Goal: Information Seeking & Learning: Check status

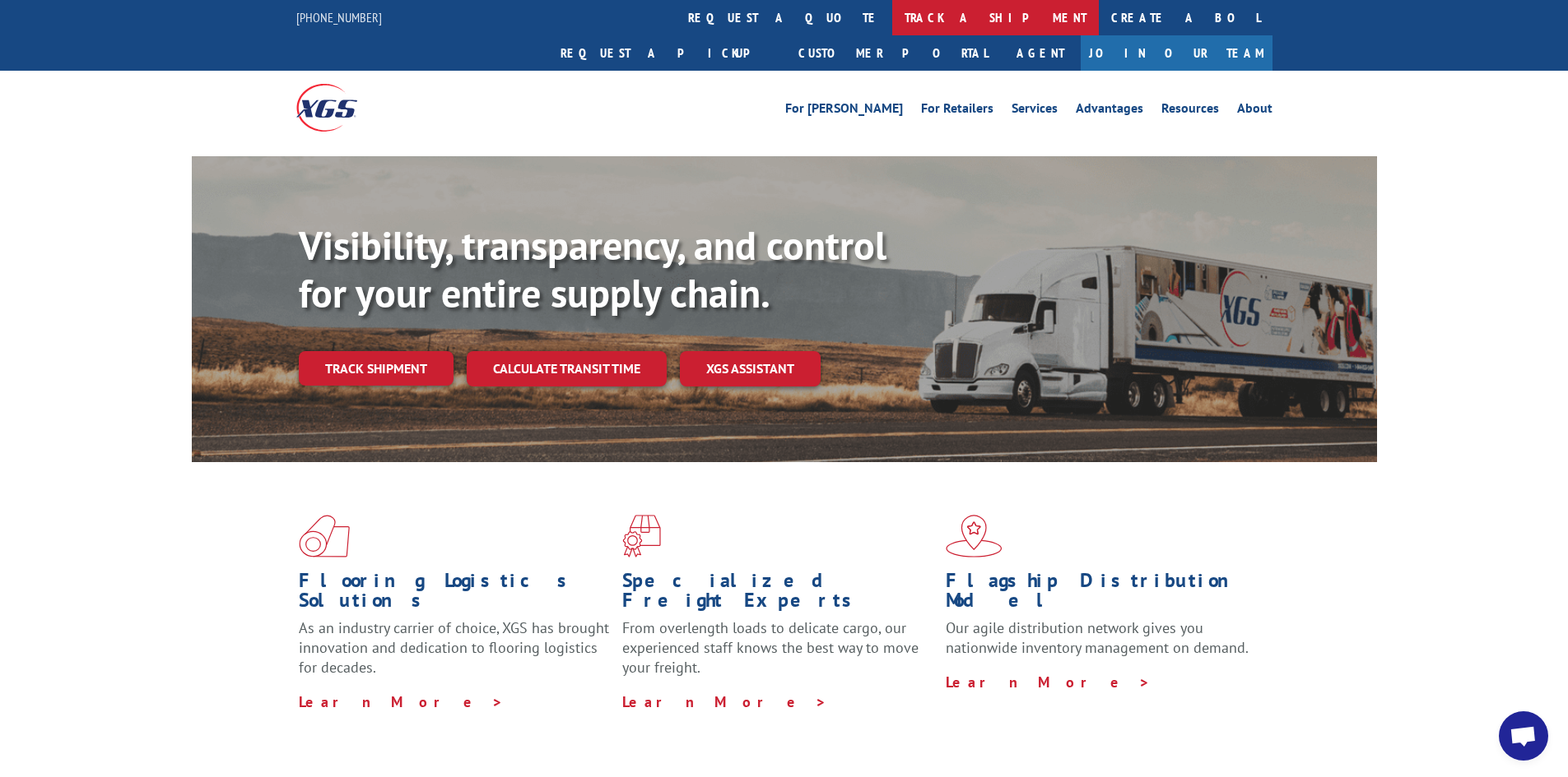
click at [892, 9] on link "track a shipment" at bounding box center [995, 17] width 207 height 35
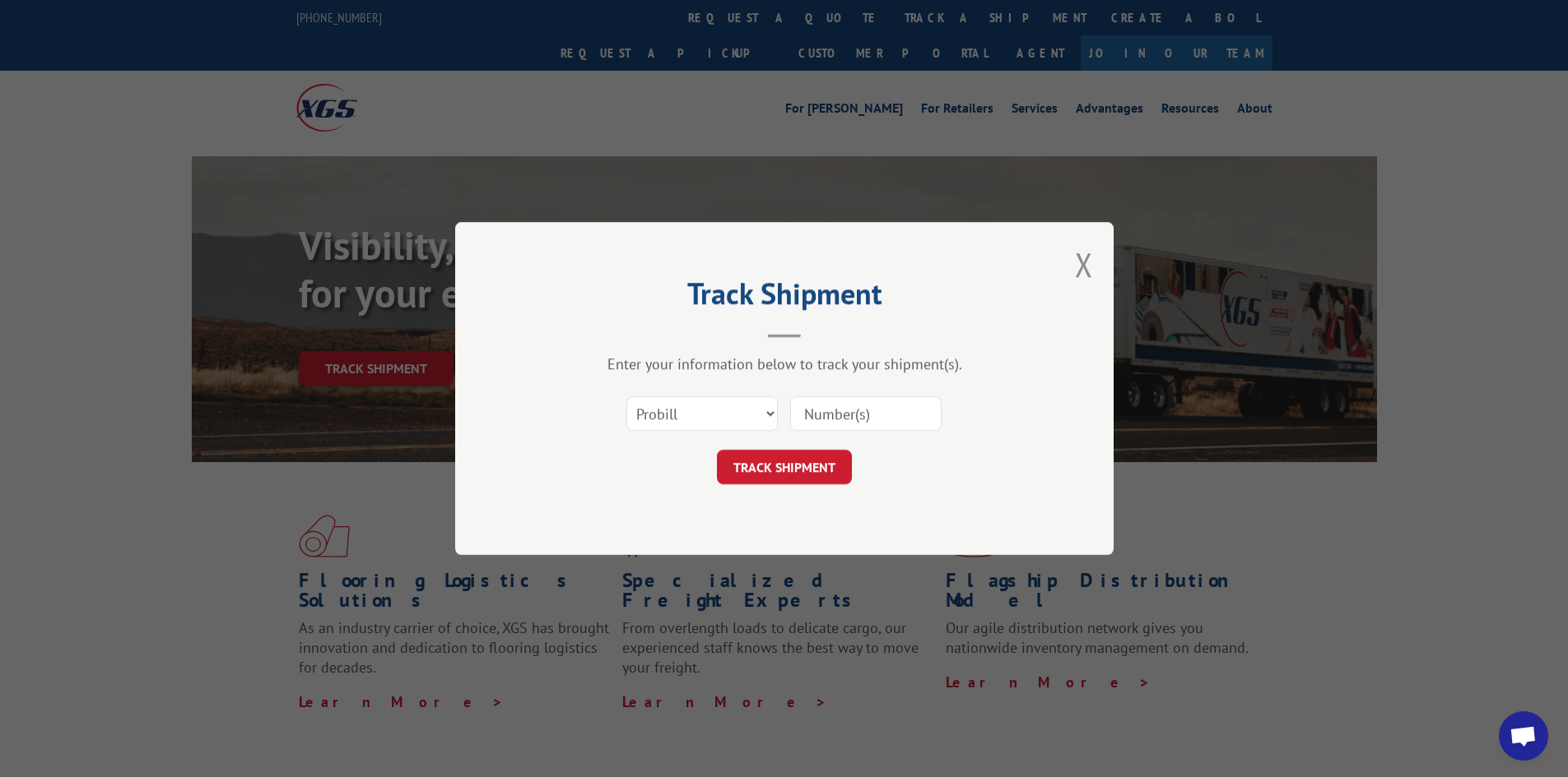
paste input "468001"
type input "468001"
click at [763, 412] on select "Select category... Probill BOL PO" at bounding box center [702, 414] width 151 height 35
select select "bol"
click at [626, 397] on select "Select category... Probill BOL PO" at bounding box center [702, 414] width 151 height 35
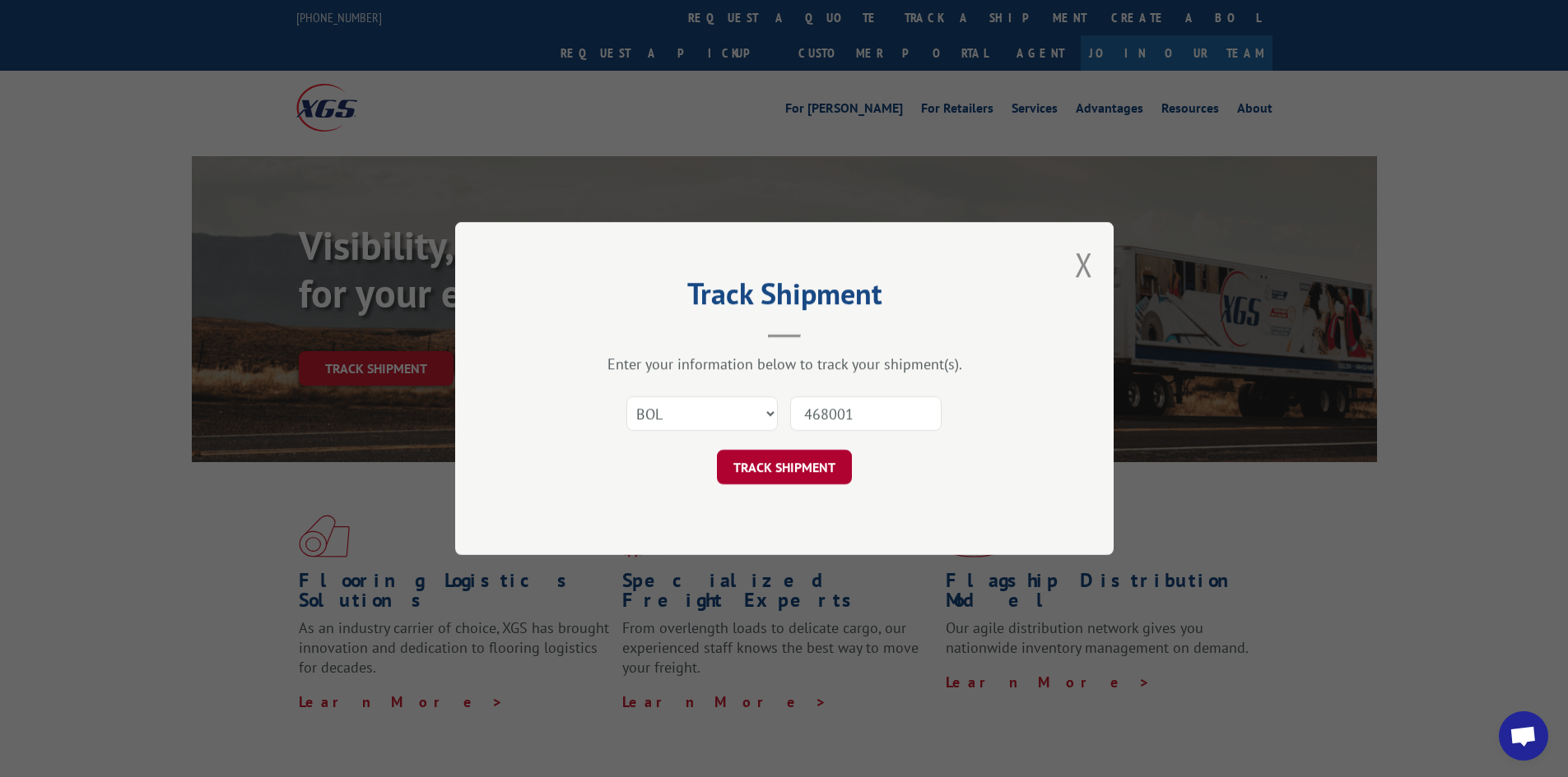
click at [771, 462] on button "TRACK SHIPMENT" at bounding box center [784, 467] width 135 height 35
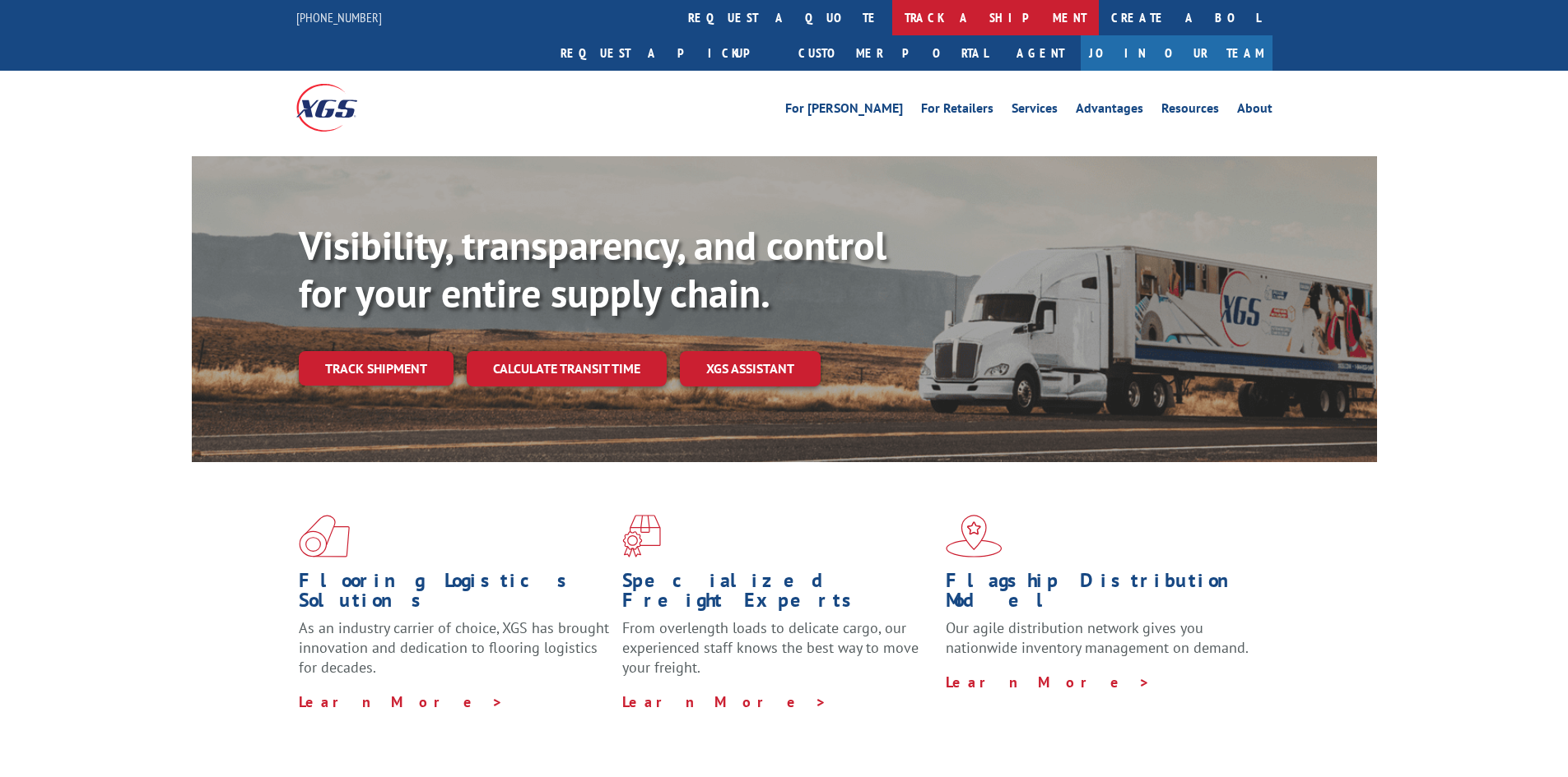
click at [892, 8] on link "track a shipment" at bounding box center [995, 17] width 207 height 35
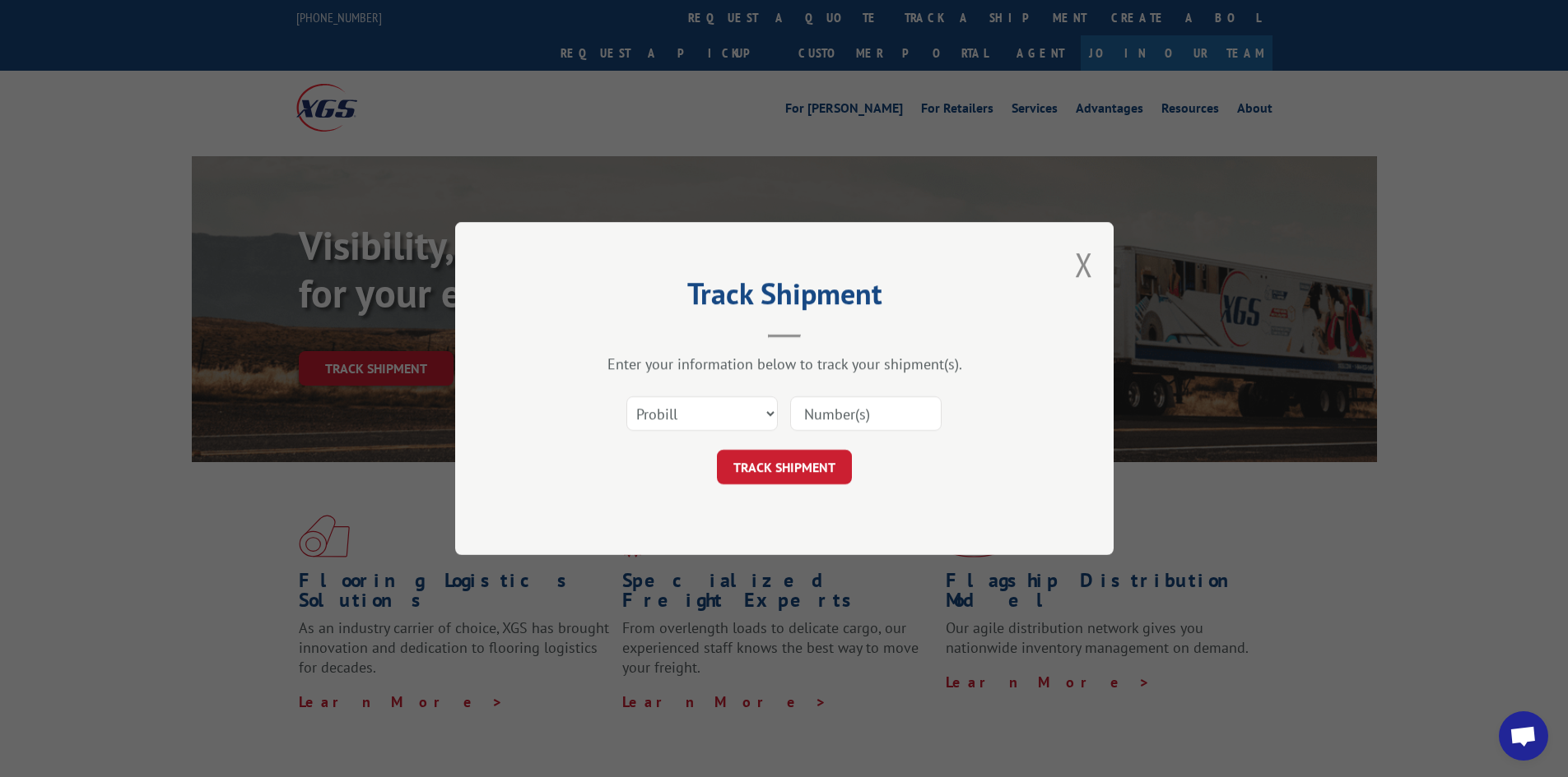
click at [837, 414] on input at bounding box center [865, 414] width 151 height 35
type input "468001"
click at [738, 423] on select "Select category... Probill BOL PO" at bounding box center [702, 414] width 151 height 35
select select "bol"
click at [626, 397] on select "Select category... Probill BOL PO" at bounding box center [702, 414] width 151 height 35
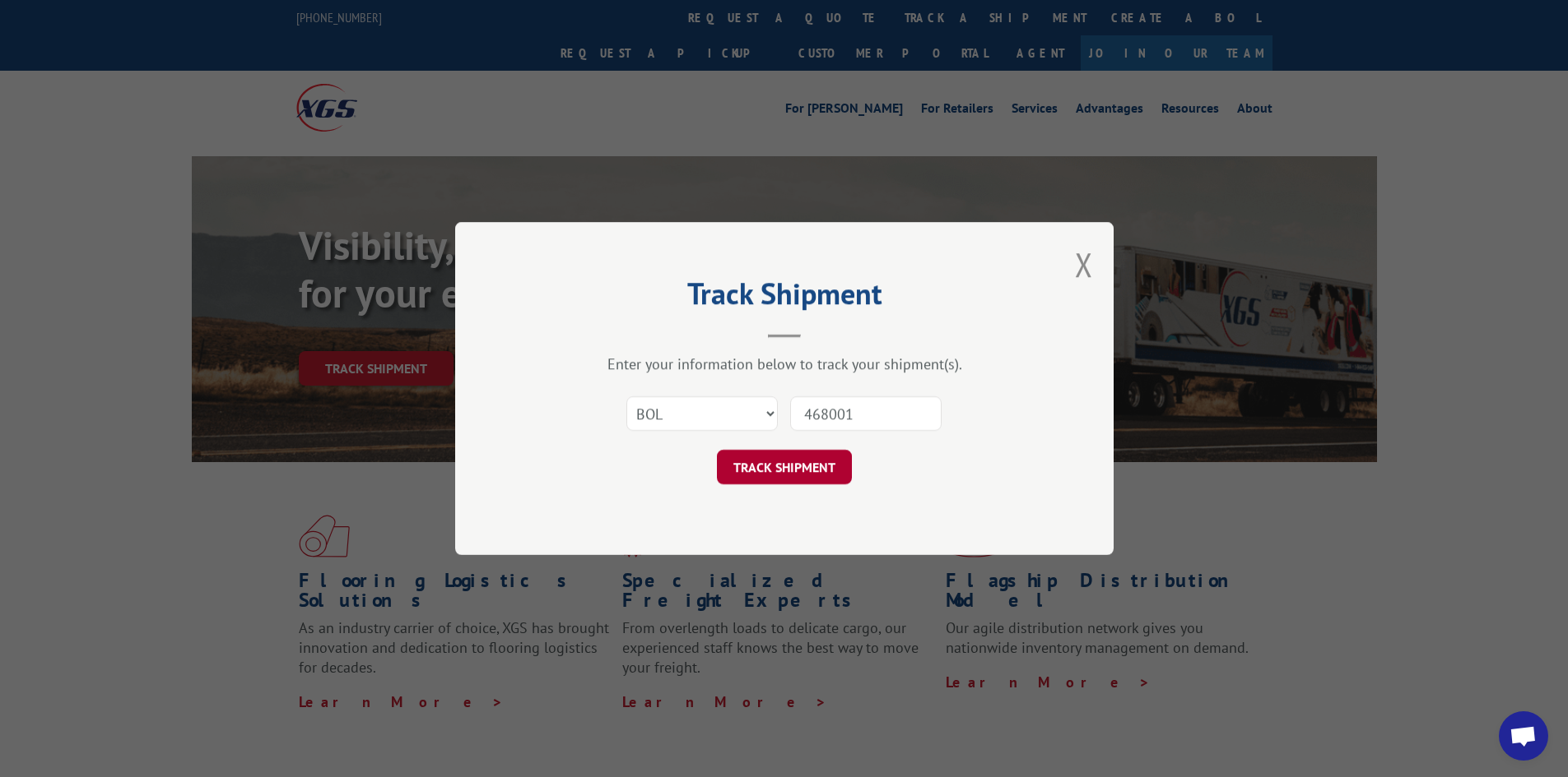
click at [774, 467] on button "TRACK SHIPMENT" at bounding box center [784, 467] width 135 height 35
